Goal: Obtain resource: Obtain resource

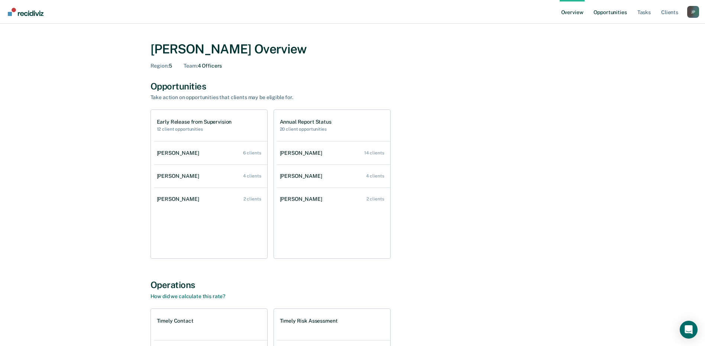
click at [610, 13] on link "Opportunities" at bounding box center [610, 12] width 36 height 24
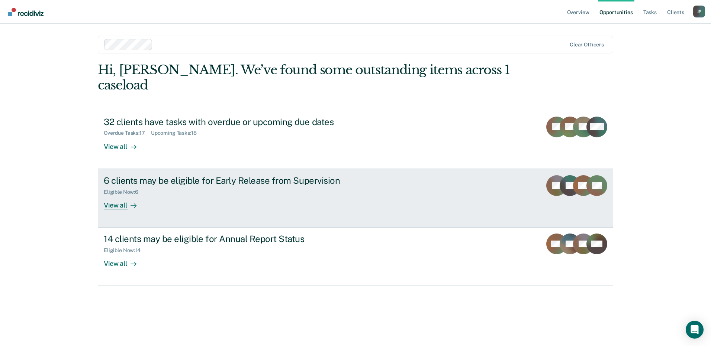
click at [119, 195] on div "View all" at bounding box center [125, 202] width 42 height 14
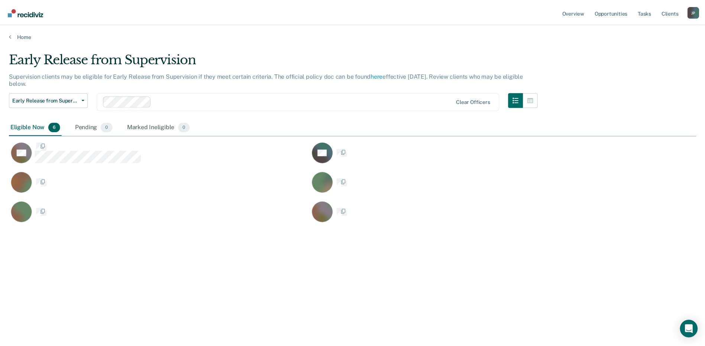
scroll to position [234, 687]
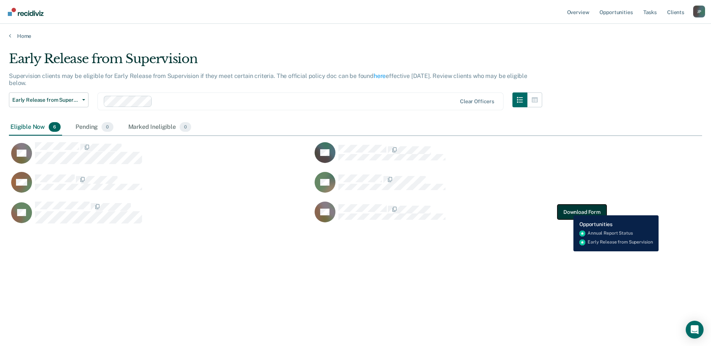
click at [568, 210] on button "Download Form" at bounding box center [581, 212] width 49 height 15
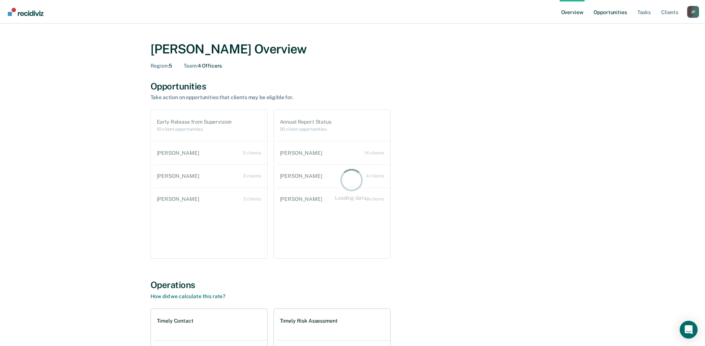
click at [610, 12] on link "Opportunities" at bounding box center [610, 12] width 36 height 24
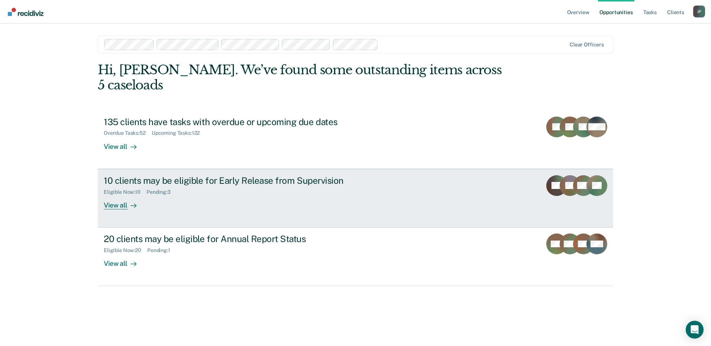
click at [232, 175] on div "10 clients may be eligible for Early Release from Supervision" at bounding box center [234, 180] width 261 height 11
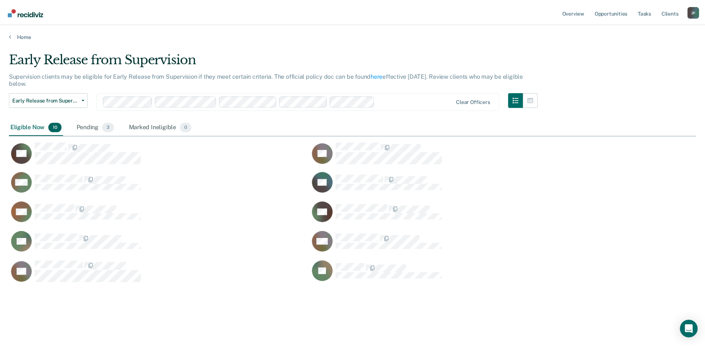
scroll to position [234, 687]
click at [577, 17] on link "Overview" at bounding box center [577, 12] width 25 height 24
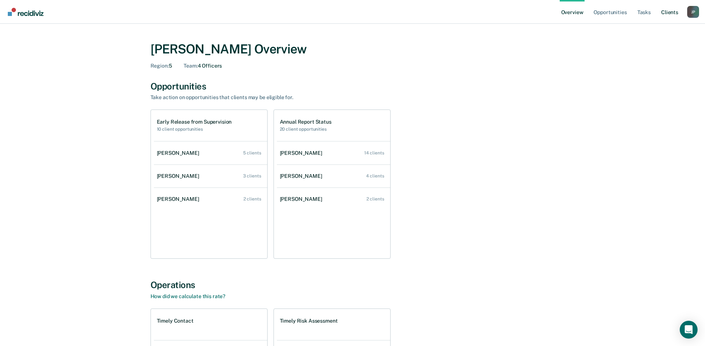
click at [669, 14] on link "Client s" at bounding box center [670, 12] width 20 height 24
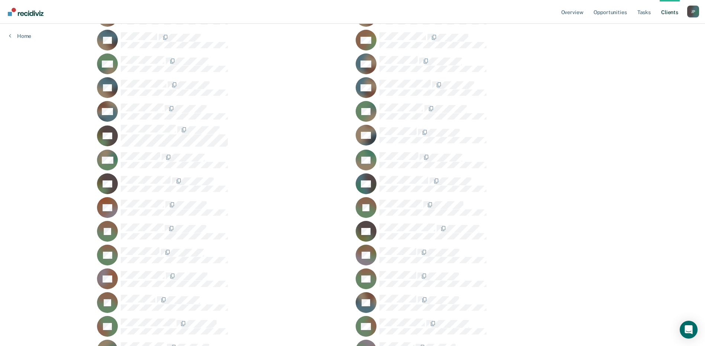
scroll to position [2937, 0]
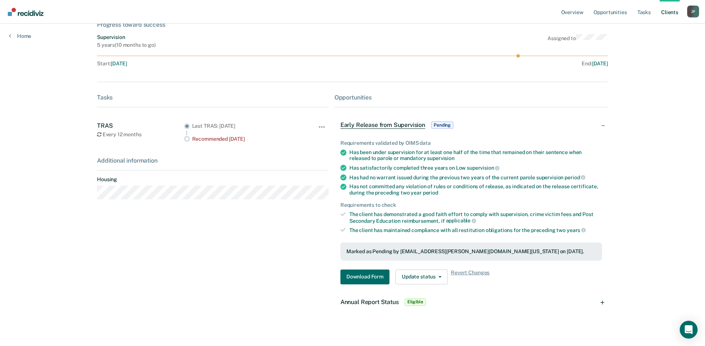
scroll to position [58, 0]
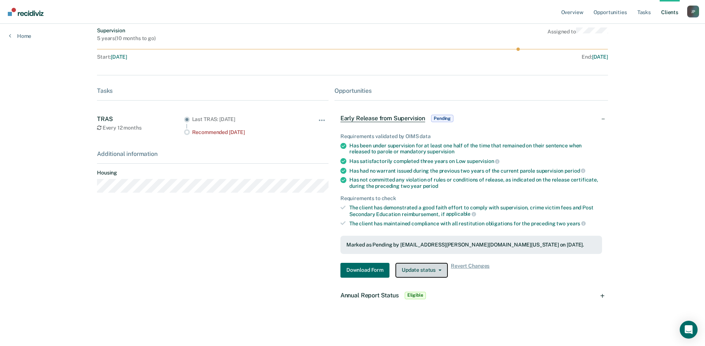
click at [439, 270] on icon "button" at bounding box center [440, 270] width 3 height 1
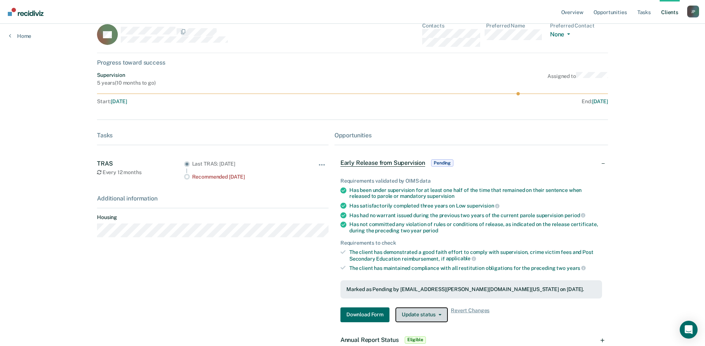
scroll to position [0, 0]
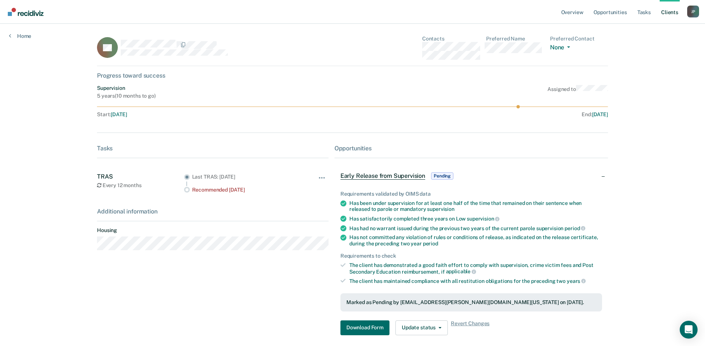
click at [366, 177] on span "Early Release from Supervision" at bounding box center [383, 175] width 85 height 7
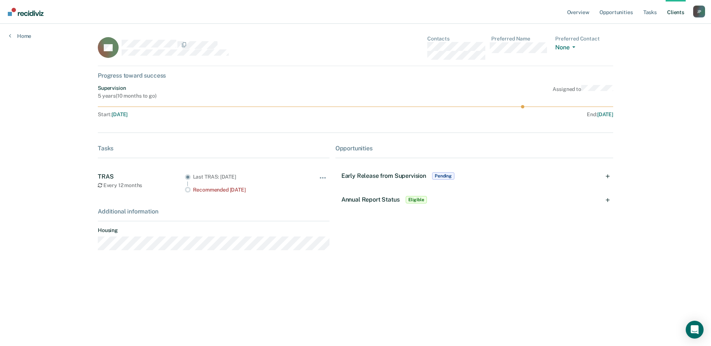
click at [366, 177] on span "Early Release from Supervision" at bounding box center [383, 175] width 85 height 7
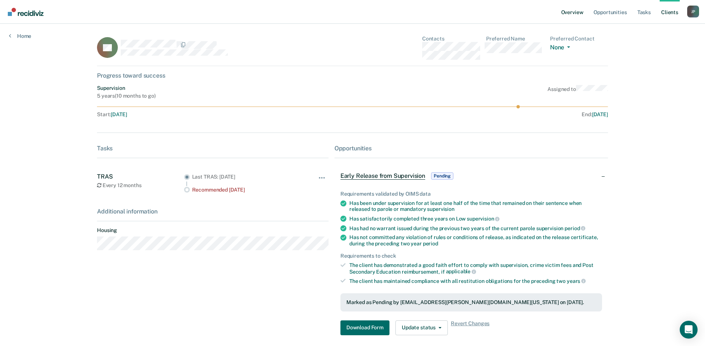
click at [570, 15] on link "Overview" at bounding box center [572, 12] width 25 height 24
